Goal: Navigation & Orientation: Find specific page/section

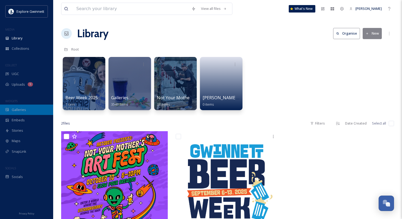
click at [25, 111] on span "Galleries" at bounding box center [19, 109] width 14 height 5
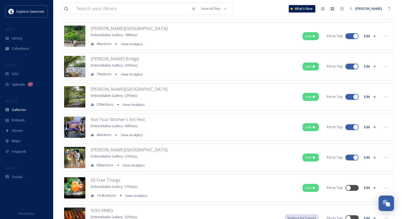
scroll to position [87, 0]
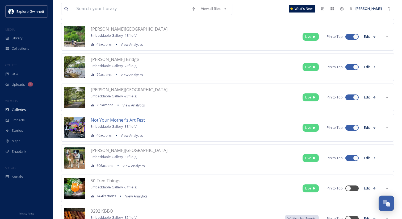
click at [115, 119] on span "Not Your Mother's Art Fest" at bounding box center [118, 120] width 54 height 6
